Goal: Find specific page/section: Find specific page/section

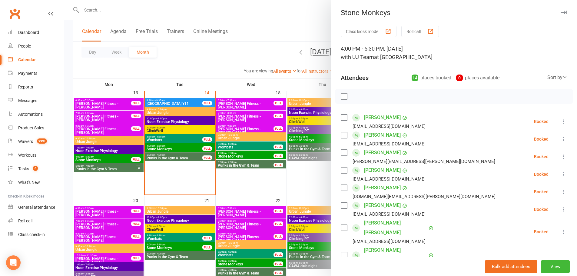
scroll to position [61, 0]
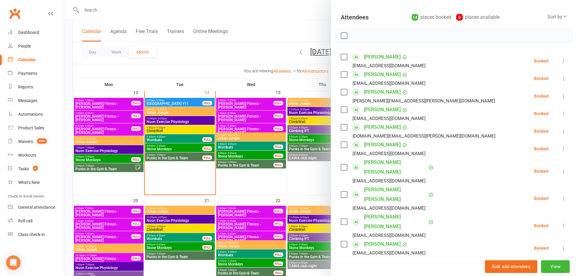
click at [242, 162] on div at bounding box center [320, 138] width 513 height 276
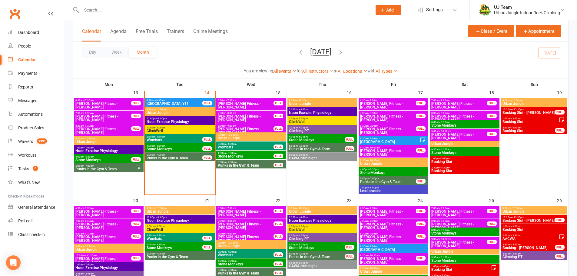
click at [161, 140] on span "Wombats" at bounding box center [174, 140] width 56 height 4
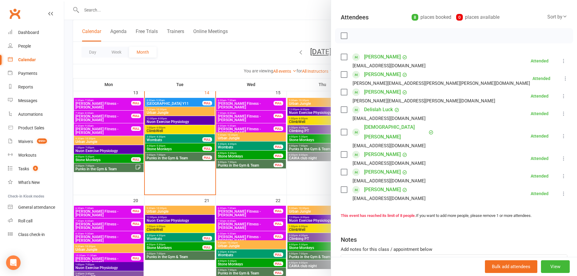
click at [376, 128] on link "[DEMOGRAPHIC_DATA][PERSON_NAME]" at bounding box center [395, 131] width 63 height 19
